Goal: Task Accomplishment & Management: Manage account settings

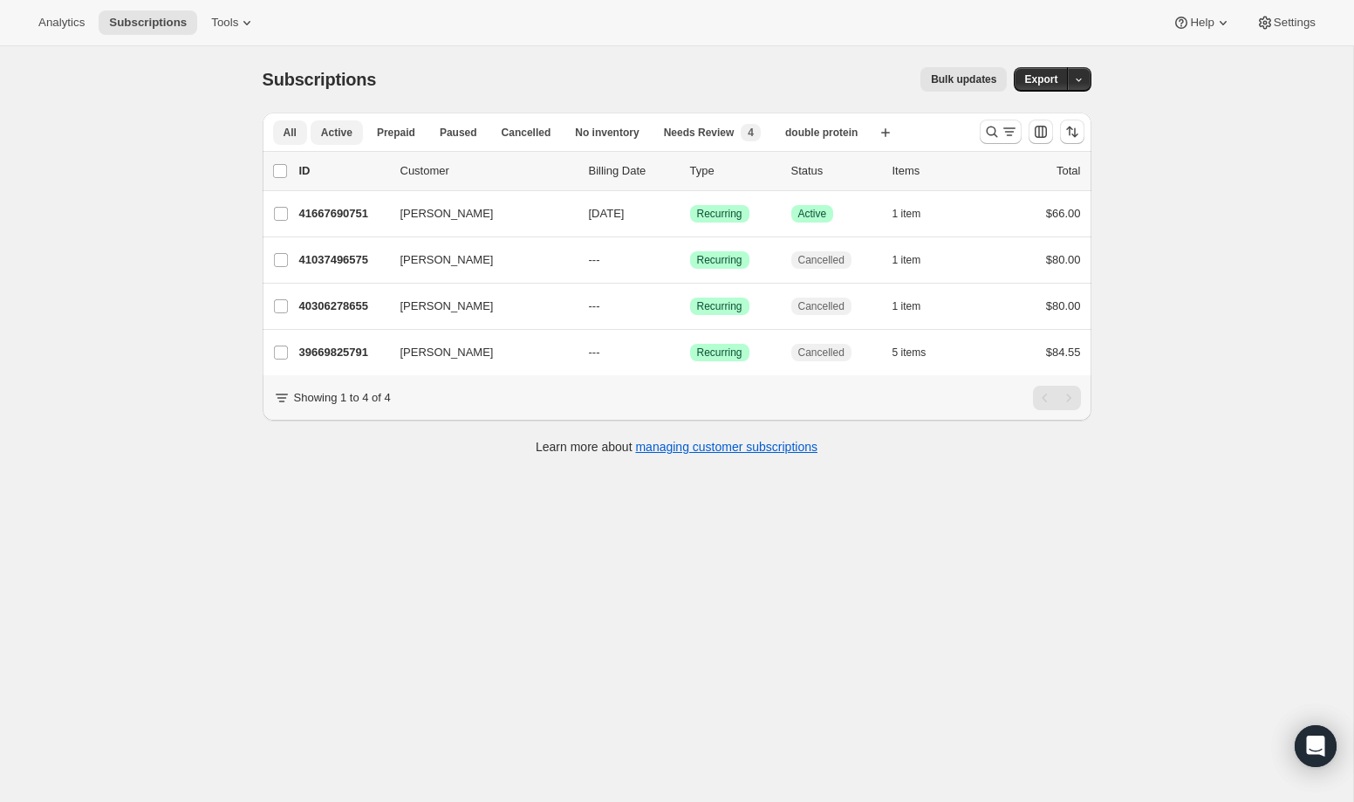
click at [292, 134] on span "All" at bounding box center [290, 133] width 13 height 14
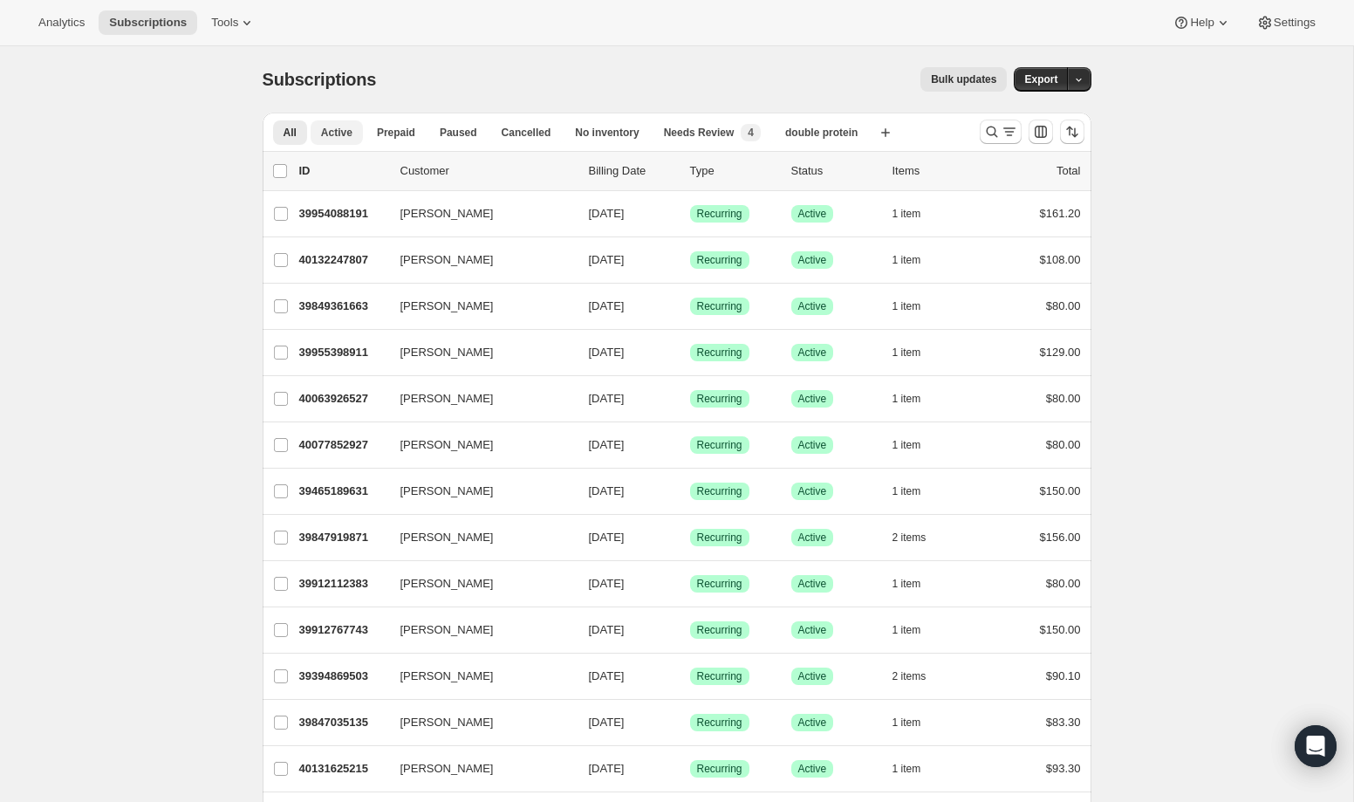
click at [345, 135] on span "Active" at bounding box center [336, 133] width 31 height 14
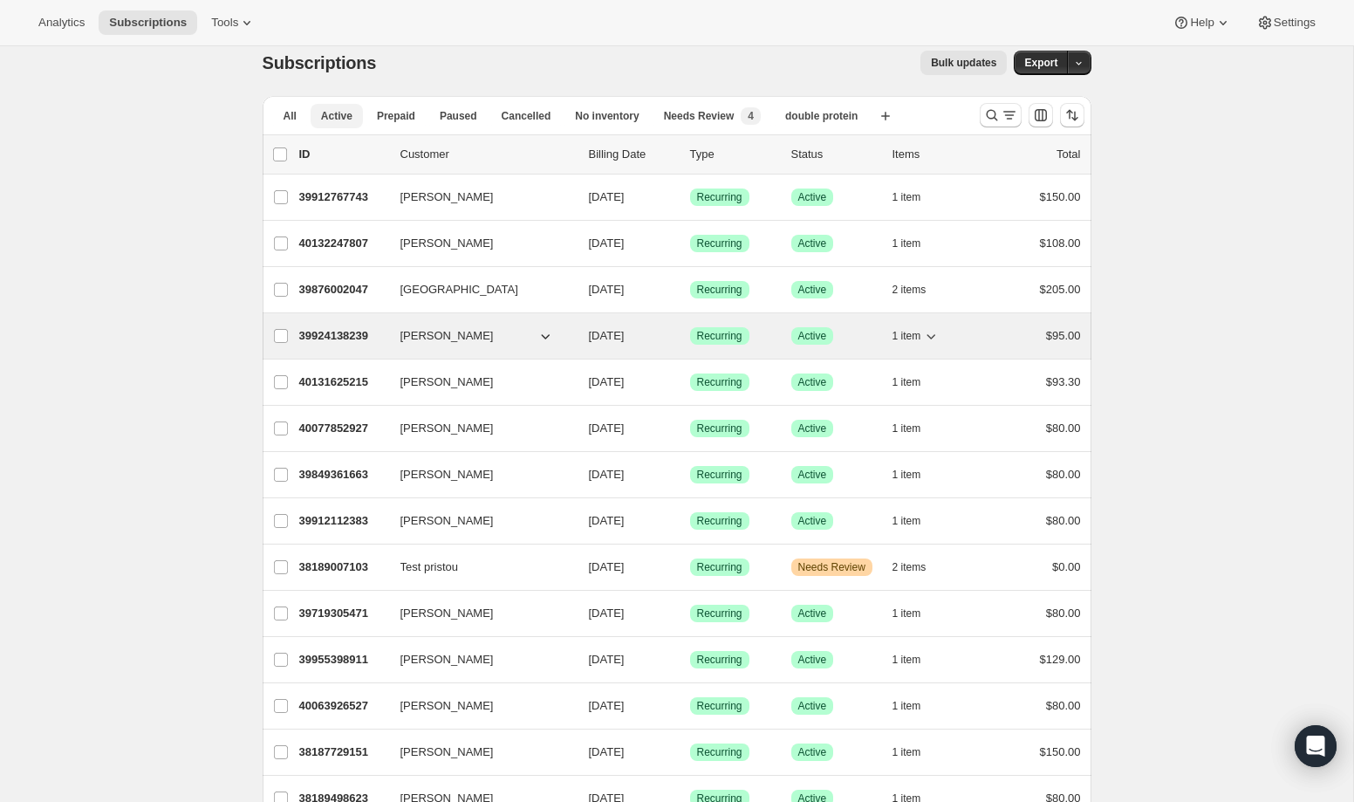
scroll to position [24, 0]
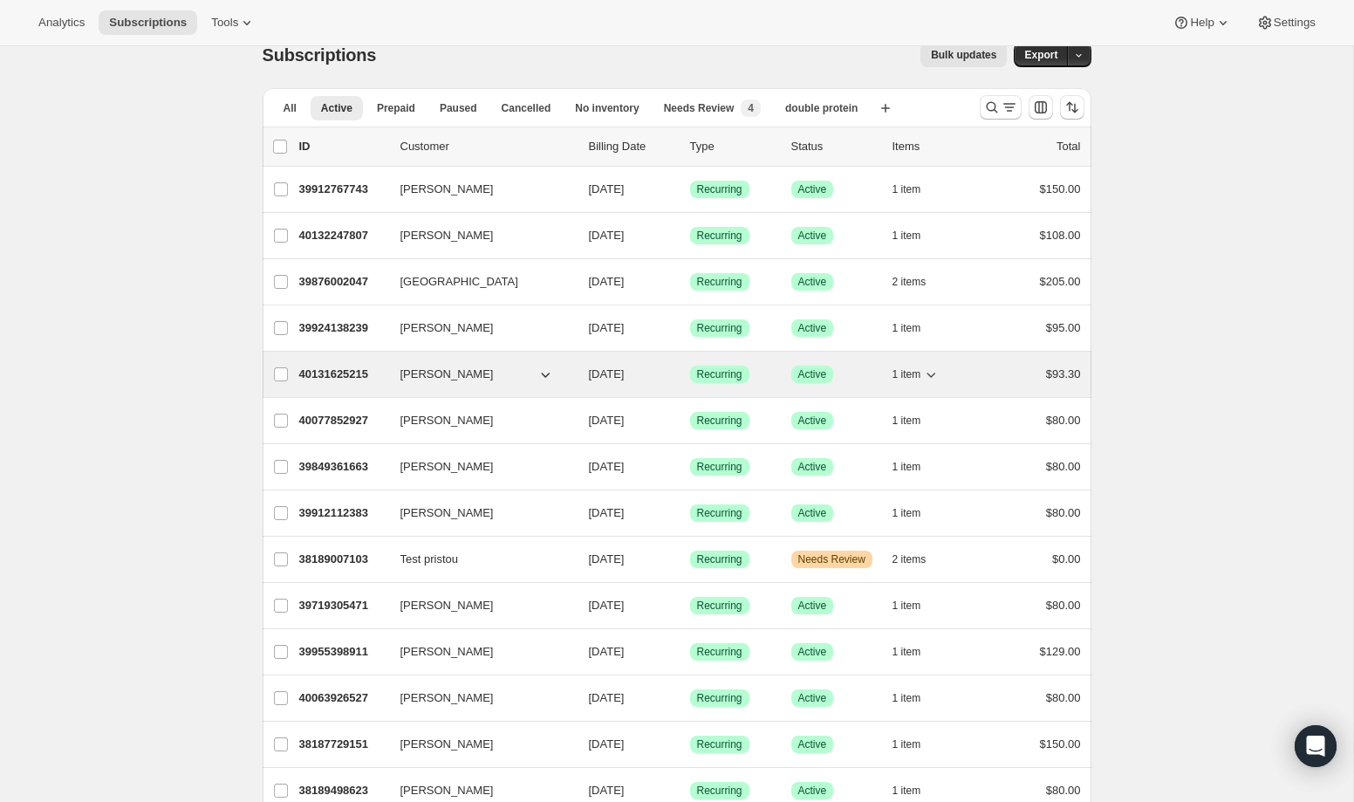
click at [356, 370] on p "40131625215" at bounding box center [342, 374] width 87 height 17
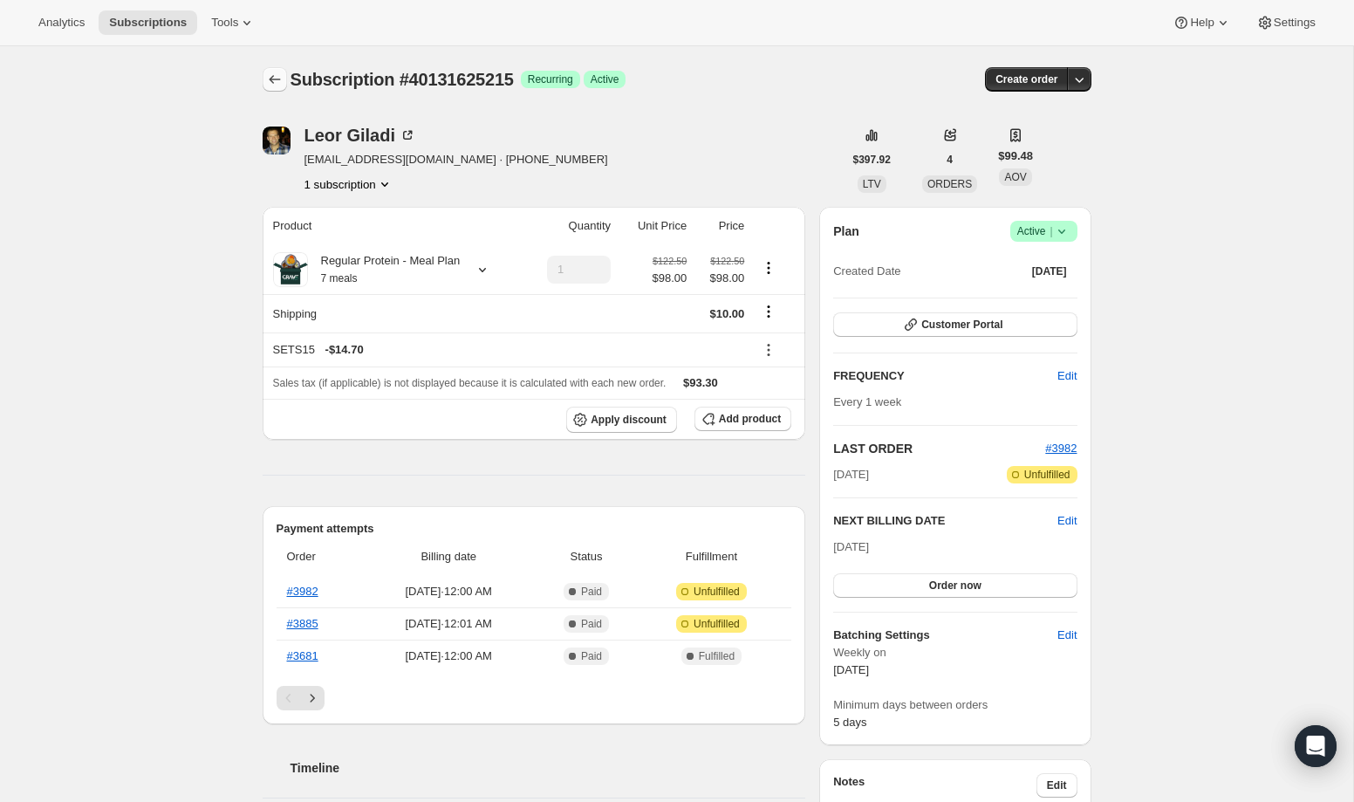
click at [281, 74] on icon "Subscriptions" at bounding box center [274, 79] width 17 height 17
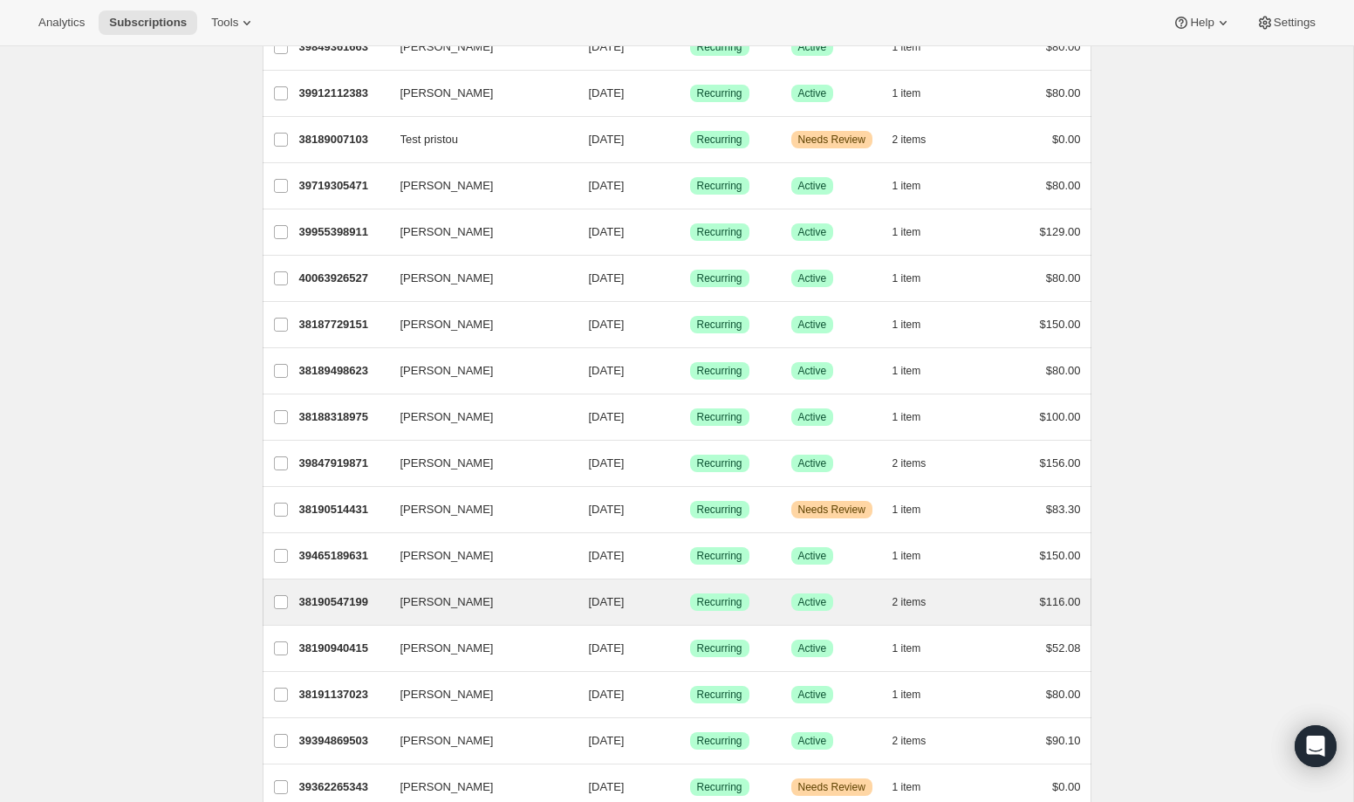
scroll to position [445, 0]
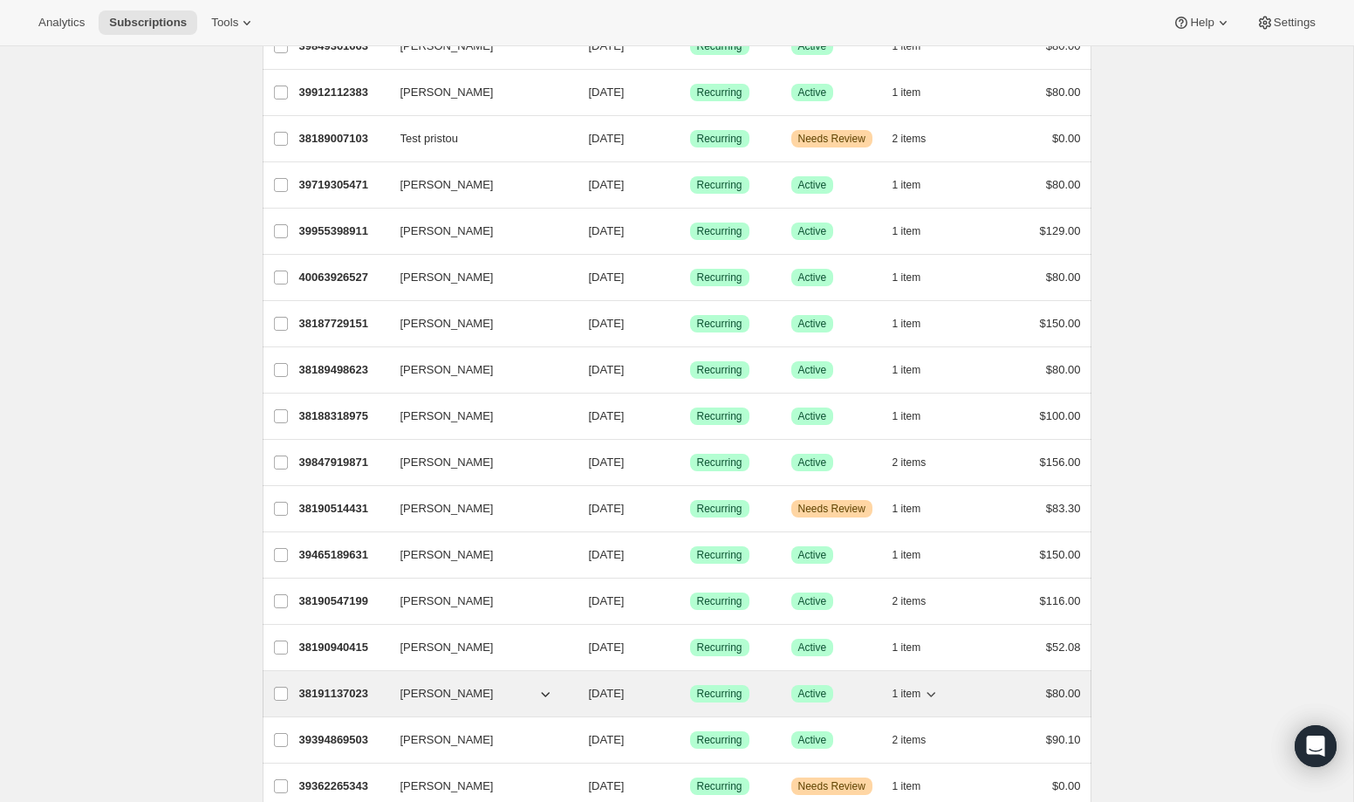
click at [339, 700] on p "38191137023" at bounding box center [342, 693] width 87 height 17
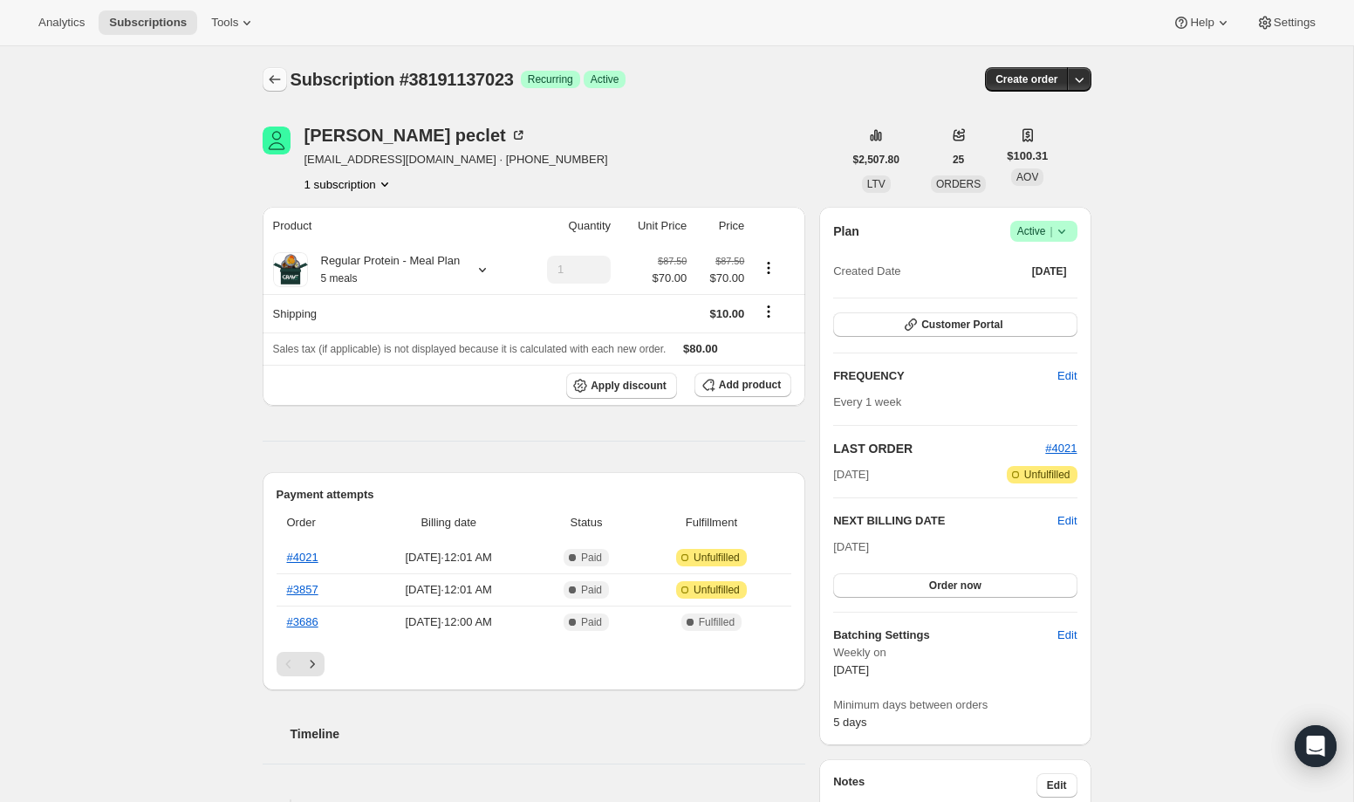
click at [271, 72] on icon "Subscriptions" at bounding box center [274, 79] width 17 height 17
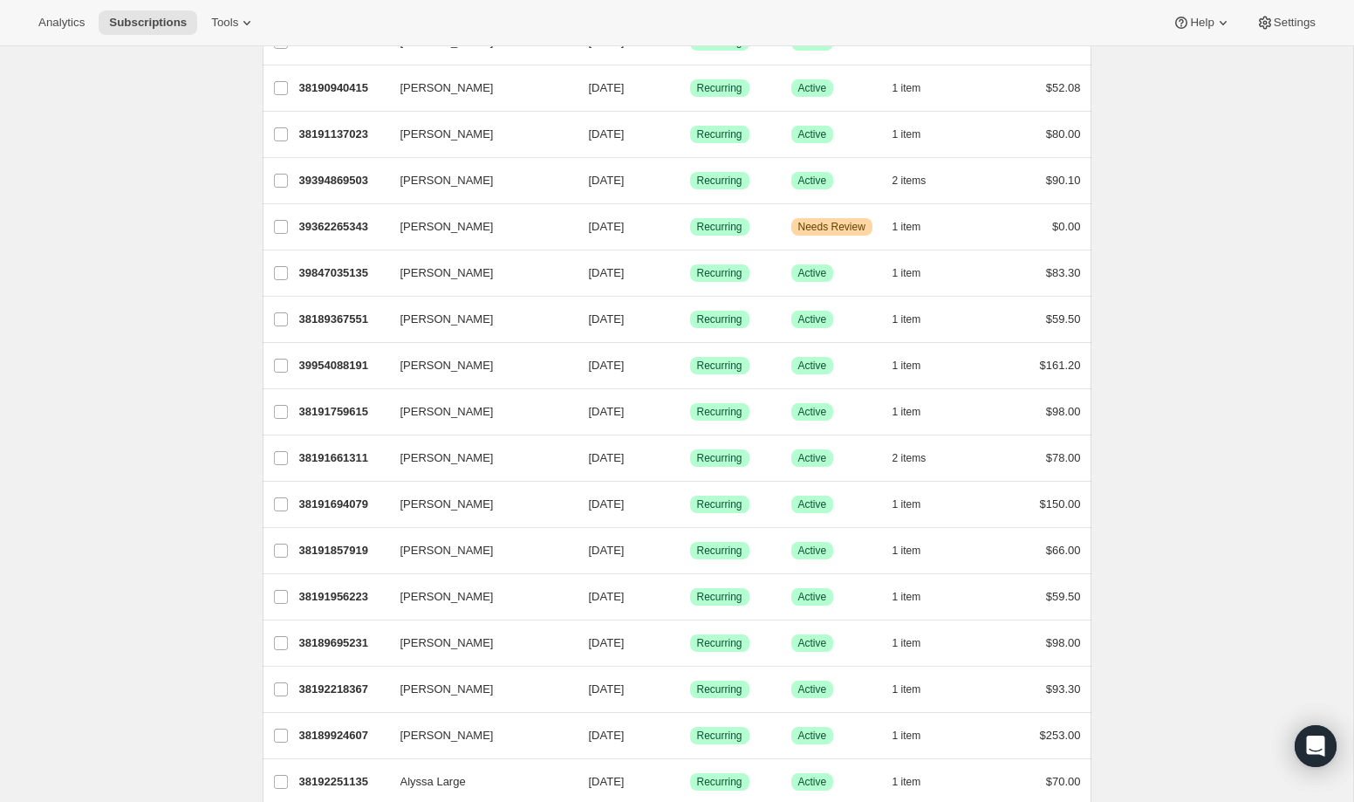
scroll to position [1044, 0]
